Goal: Task Accomplishment & Management: Manage account settings

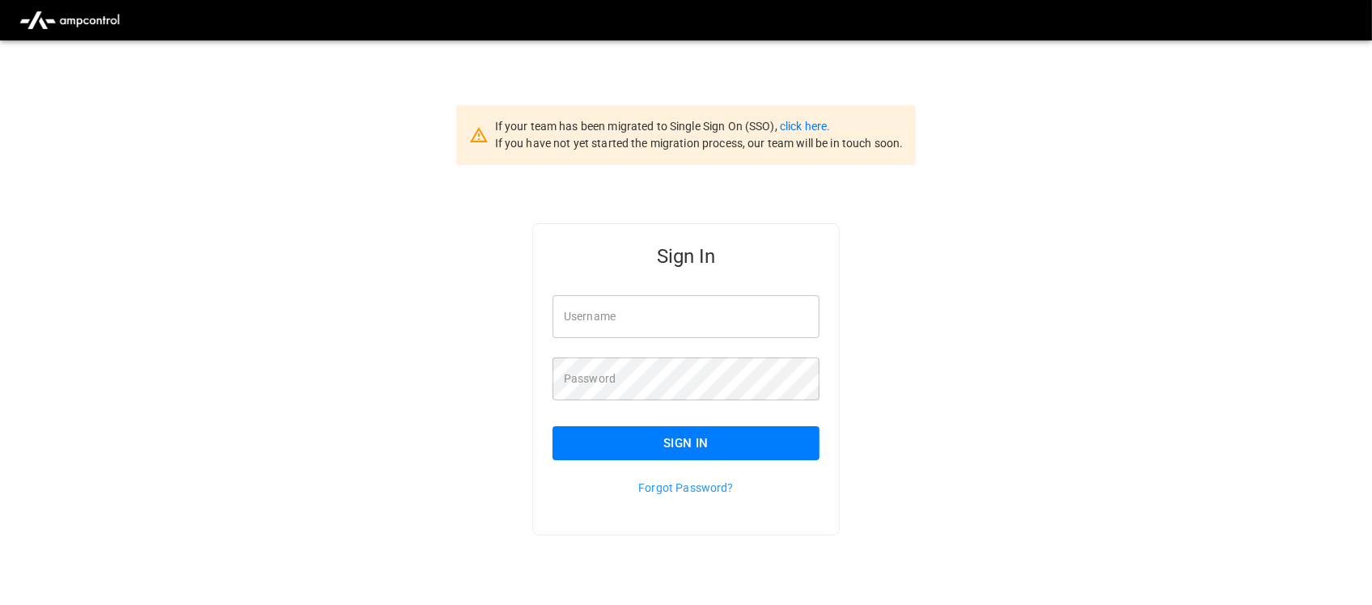
type input "**********"
click at [716, 316] on input "**********" at bounding box center [686, 316] width 267 height 43
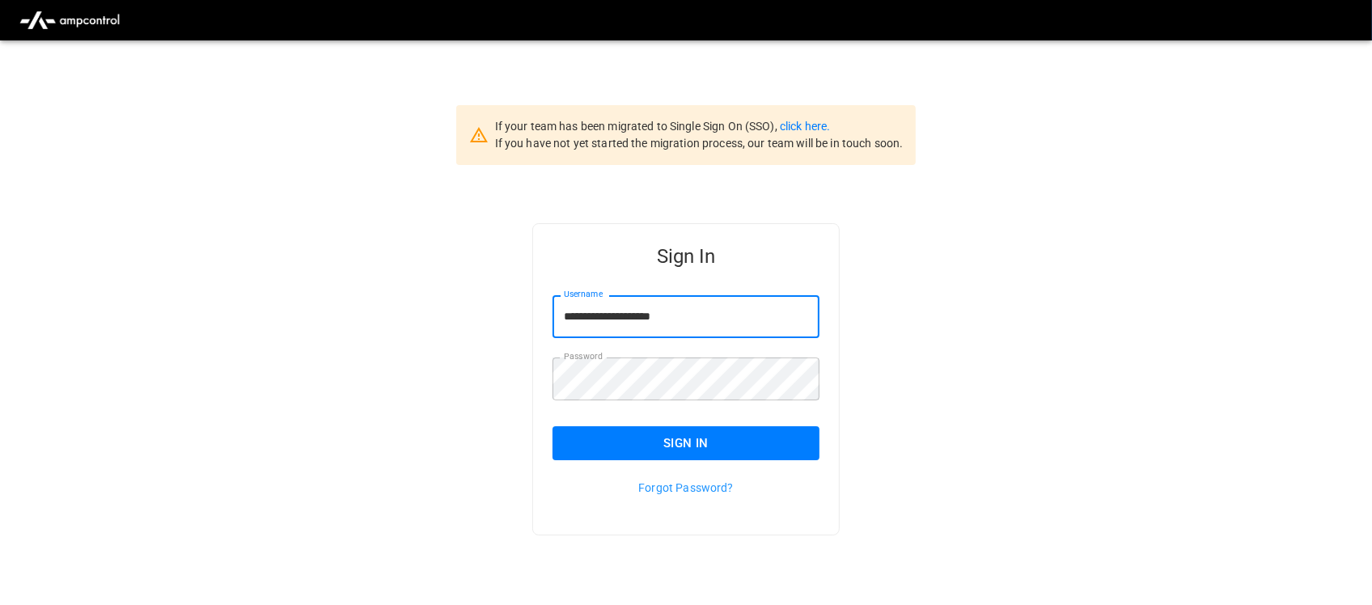
click at [726, 413] on div "Sign In" at bounding box center [676, 430] width 286 height 60
click at [722, 429] on button "Sign In" at bounding box center [686, 443] width 267 height 34
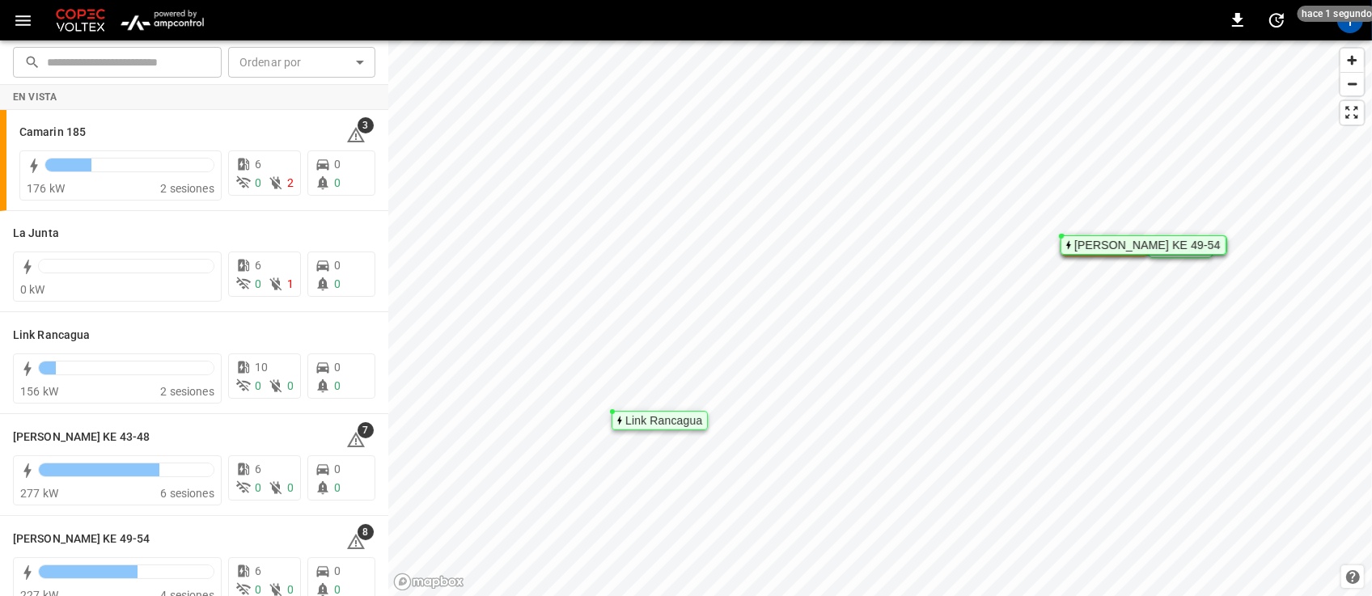
click at [163, 25] on img "menu" at bounding box center [162, 20] width 95 height 31
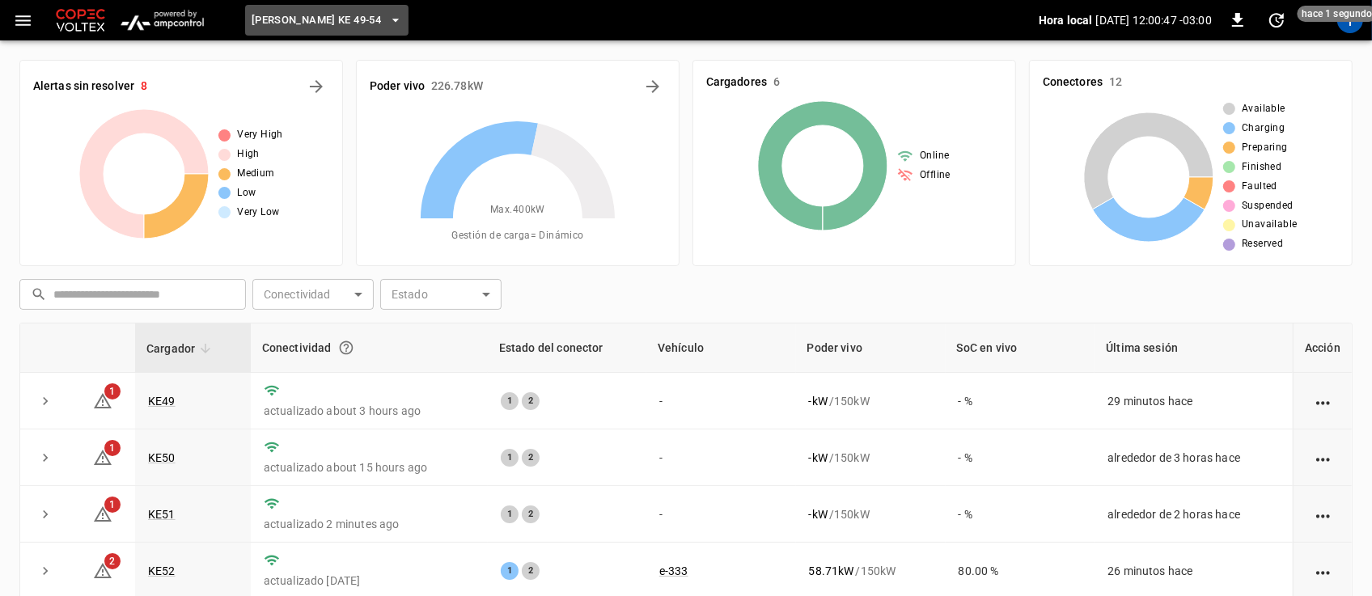
click at [388, 12] on icon "button" at bounding box center [396, 20] width 16 height 16
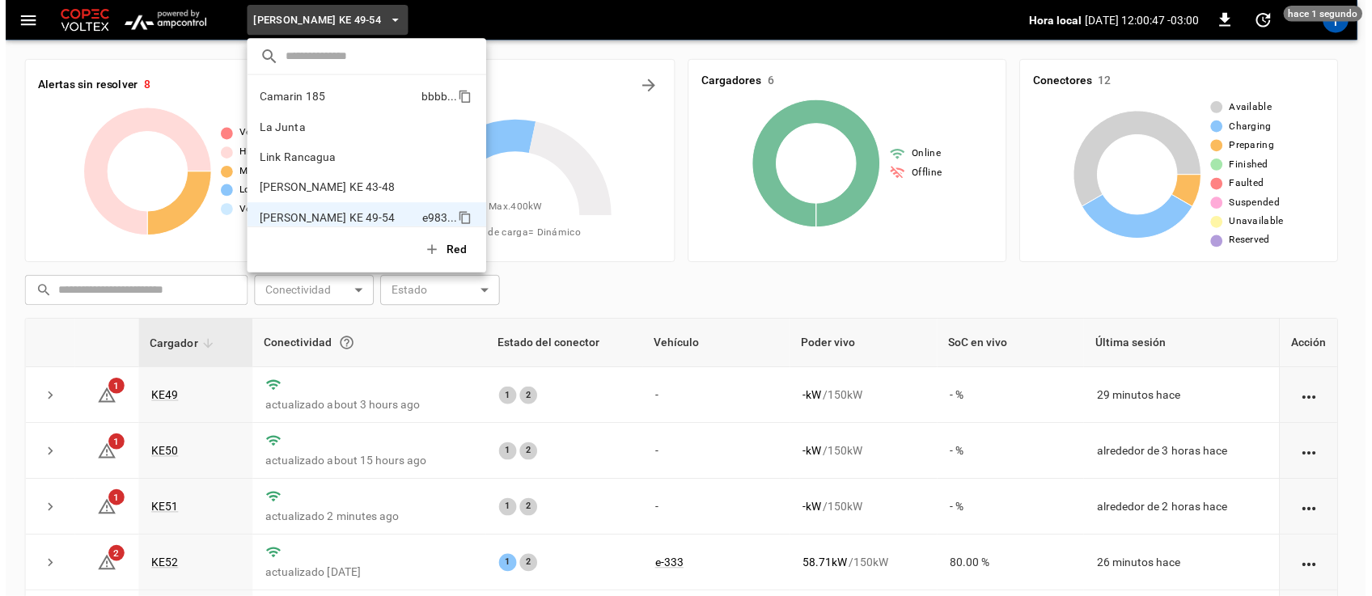
scroll to position [13, 0]
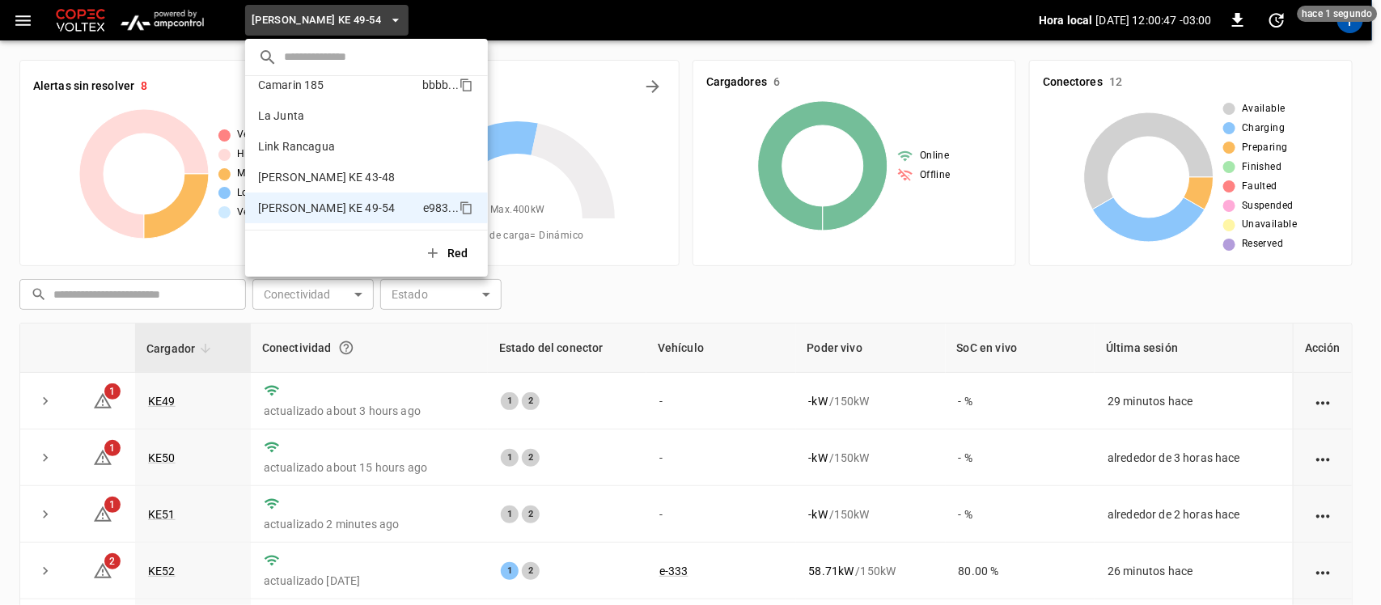
click at [352, 95] on li "Camarin 185 bbbb ..." at bounding box center [366, 85] width 243 height 31
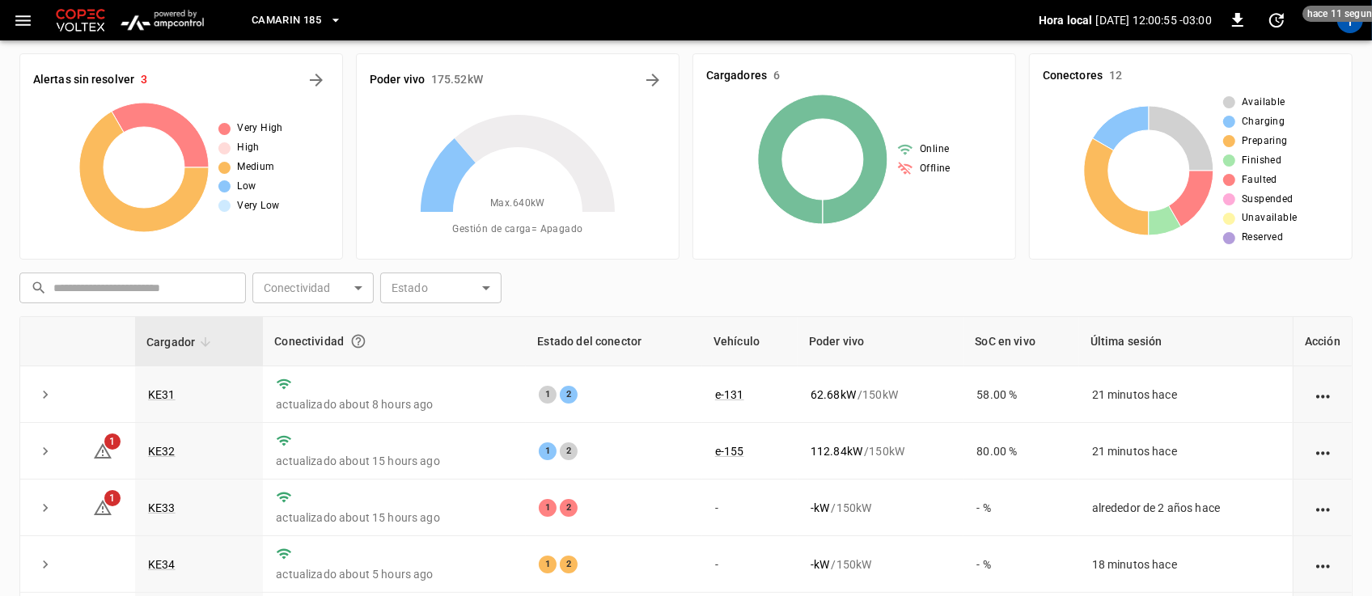
scroll to position [0, 0]
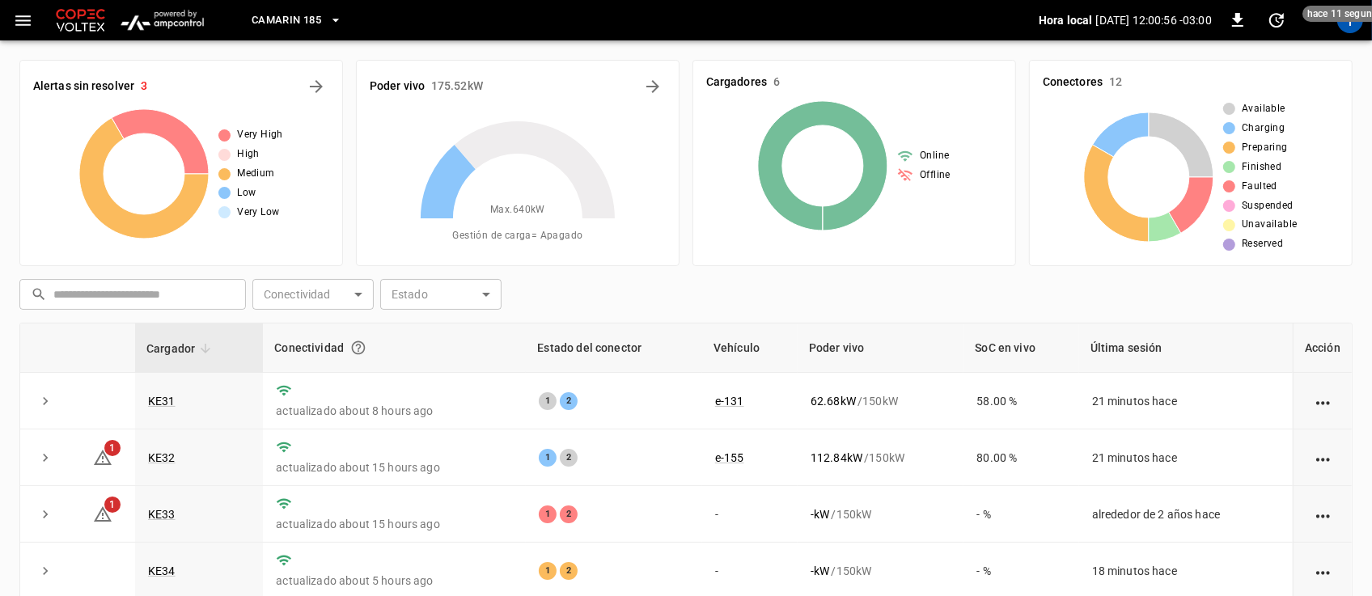
click at [320, 25] on span "Camarin 185" at bounding box center [287, 20] width 70 height 19
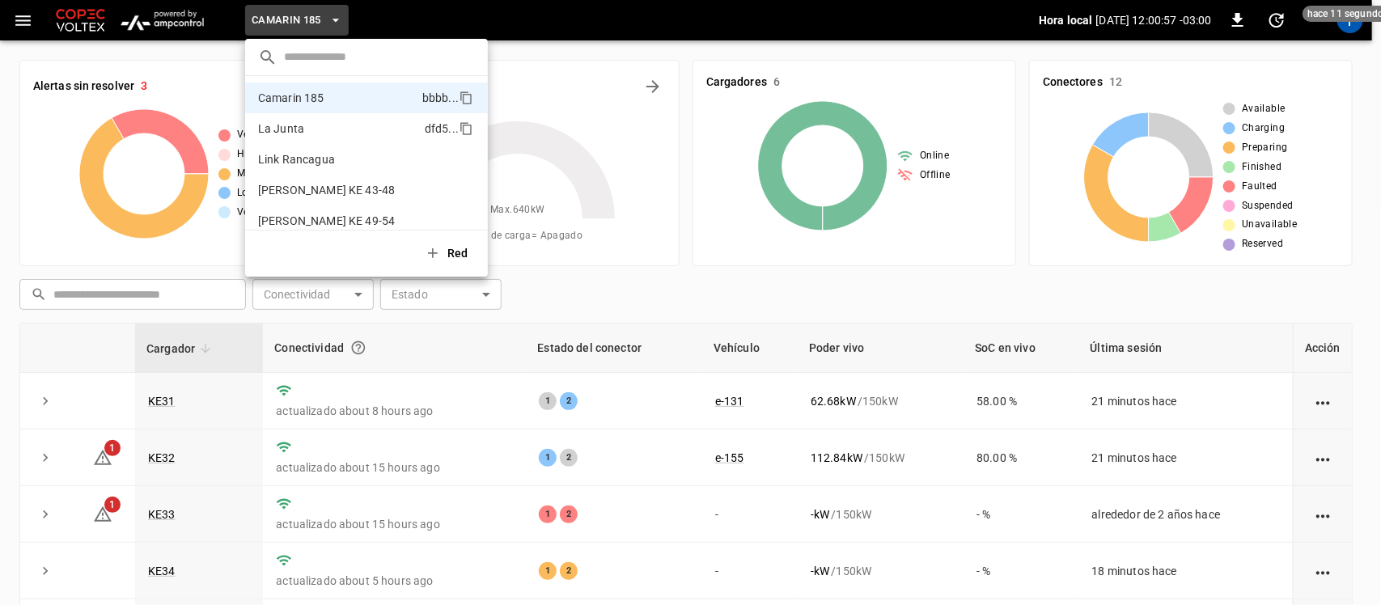
click at [300, 138] on li "La Junta dfd5 ..." at bounding box center [366, 128] width 243 height 31
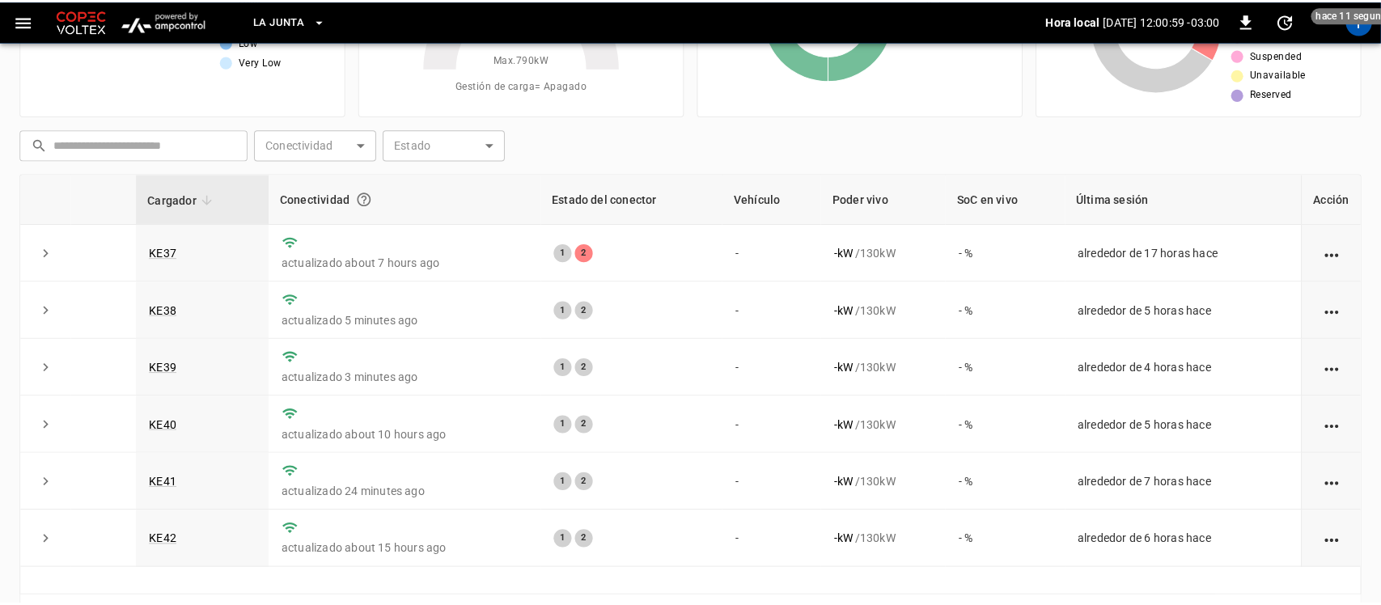
scroll to position [156, 0]
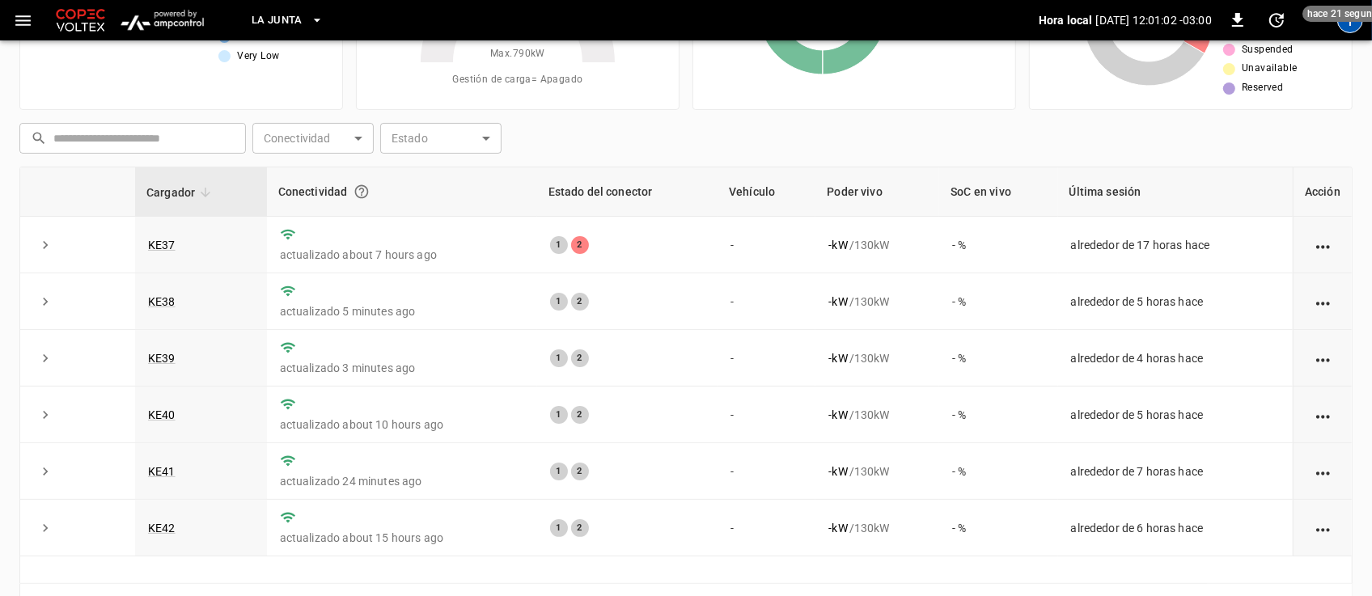
click at [1351, 31] on div "T" at bounding box center [1350, 20] width 26 height 26
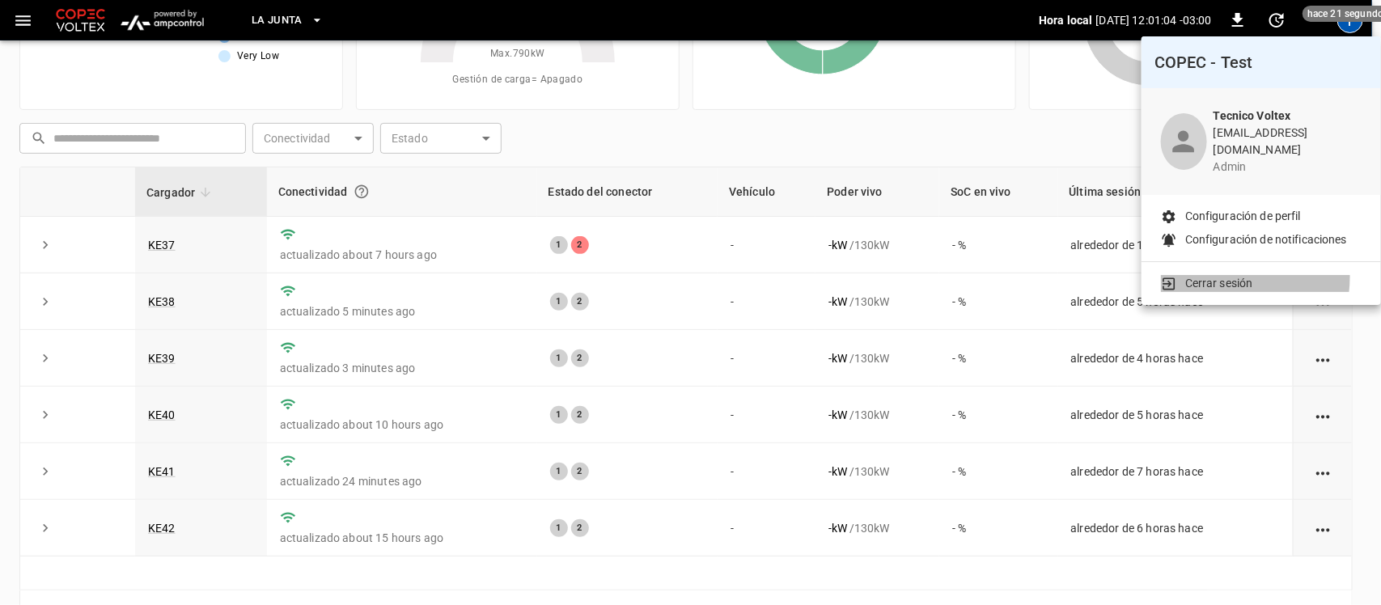
click at [1214, 275] on p "Cerrar sesión" at bounding box center [1219, 283] width 68 height 17
